Goal: Task Accomplishment & Management: Use online tool/utility

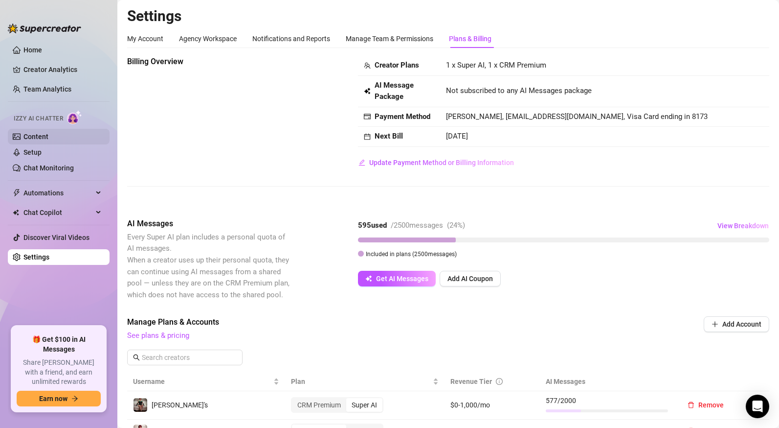
click at [31, 134] on link "Content" at bounding box center [35, 137] width 25 height 8
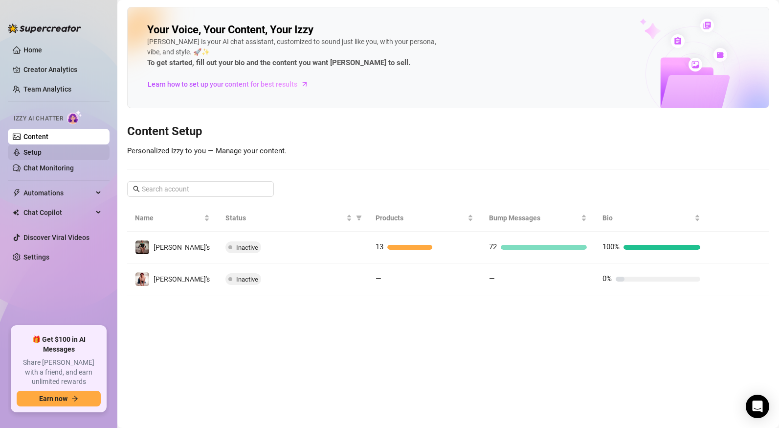
click at [32, 152] on link "Setup" at bounding box center [32, 152] width 18 height 8
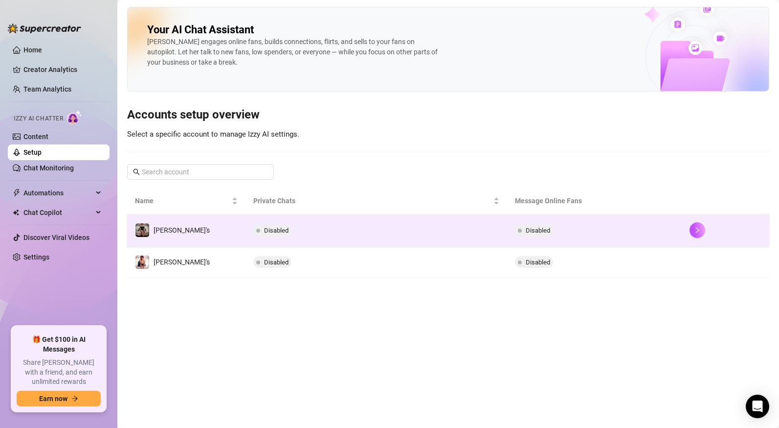
click at [317, 231] on td "Disabled" at bounding box center [377, 230] width 262 height 32
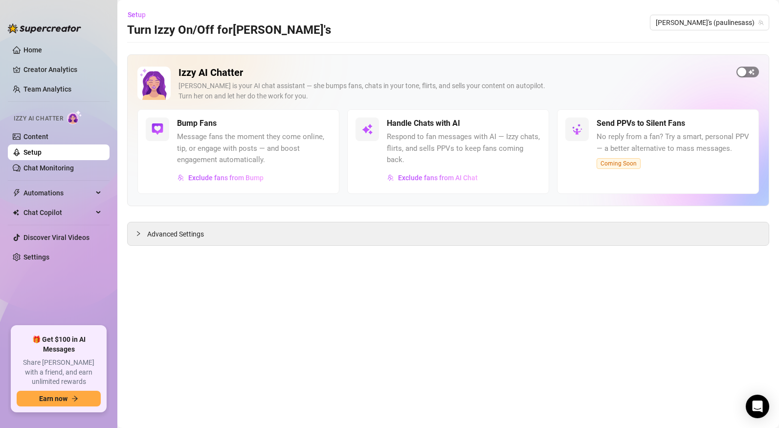
click at [751, 74] on span "button" at bounding box center [748, 72] width 23 height 11
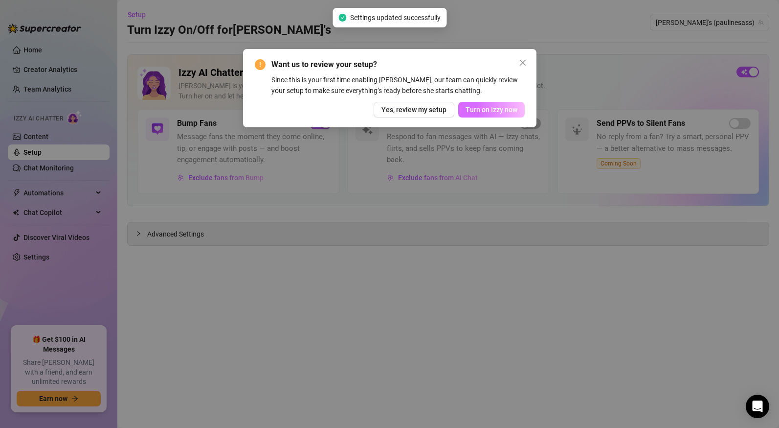
click at [494, 111] on span "Turn on Izzy now" at bounding box center [492, 110] width 52 height 8
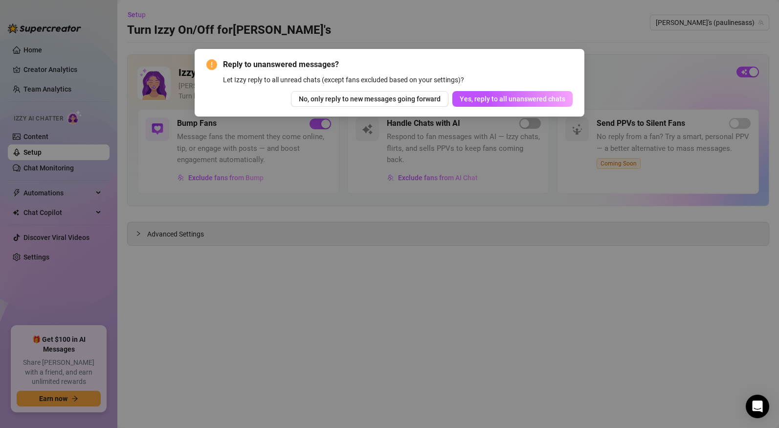
click at [410, 101] on span "No, only reply to new messages going forward" at bounding box center [370, 99] width 142 height 8
